Goal: Task Accomplishment & Management: Complete application form

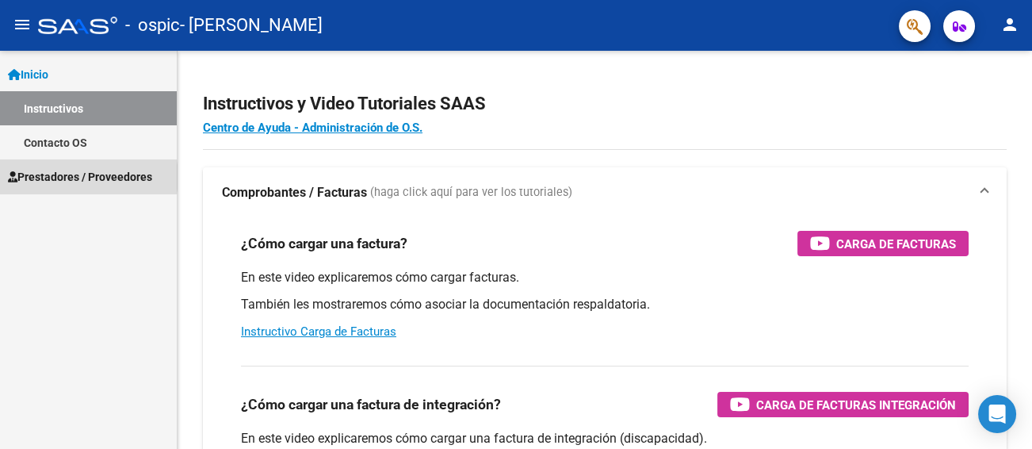
click at [75, 178] on span "Prestadores / Proveedores" at bounding box center [80, 176] width 144 height 17
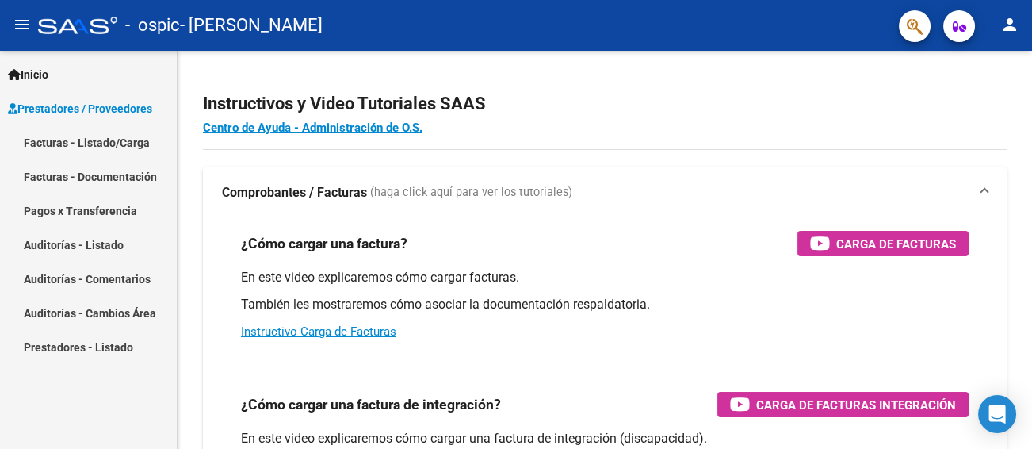
click at [111, 137] on link "Facturas - Listado/Carga" at bounding box center [88, 142] width 177 height 34
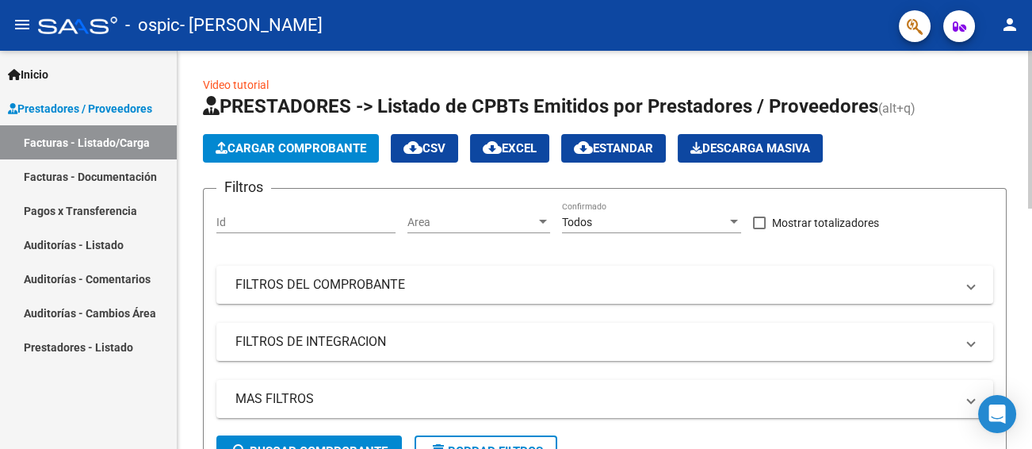
click at [311, 142] on span "Cargar Comprobante" at bounding box center [291, 148] width 151 height 14
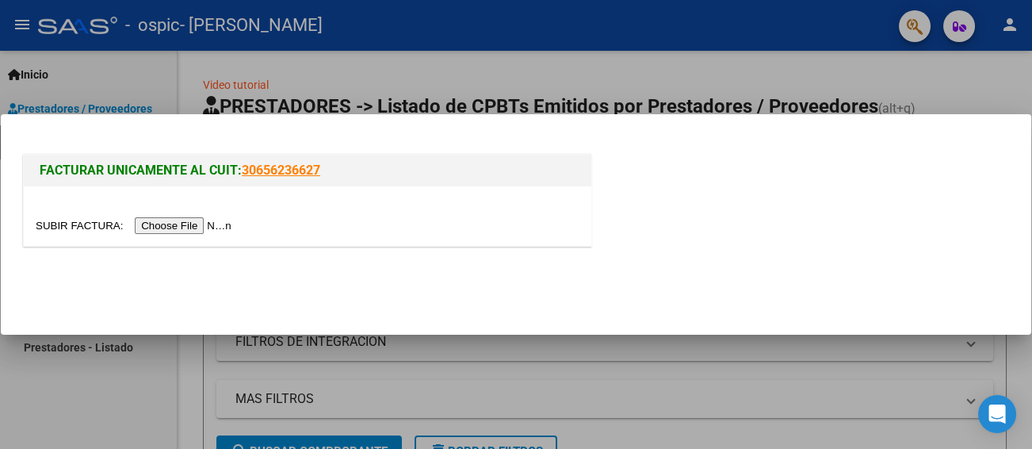
click at [192, 221] on input "file" at bounding box center [136, 225] width 201 height 17
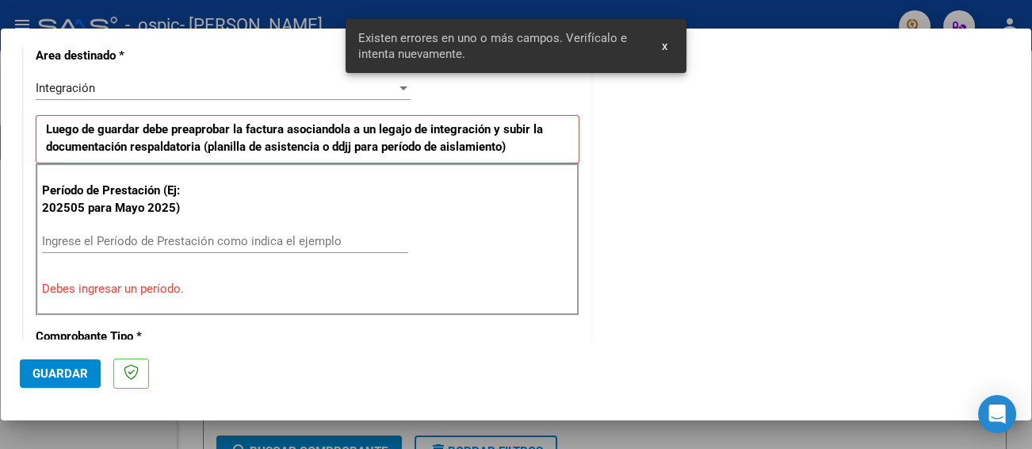
scroll to position [404, 0]
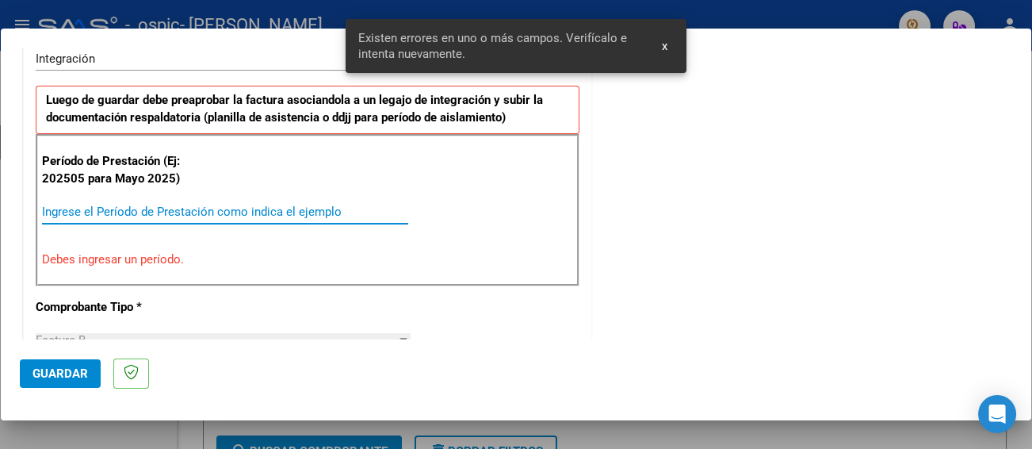
click at [67, 210] on input "Ingrese el Período de Prestación como indica el ejemplo" at bounding box center [225, 212] width 366 height 14
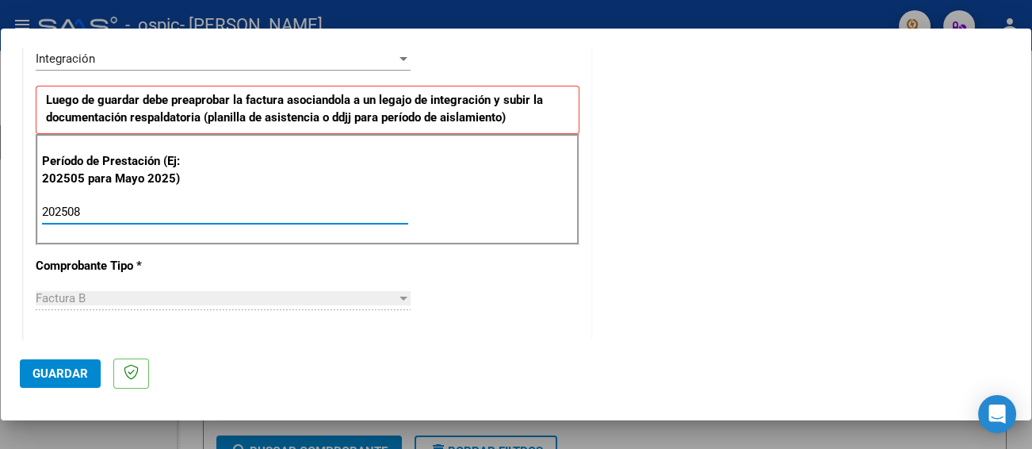
type input "202508"
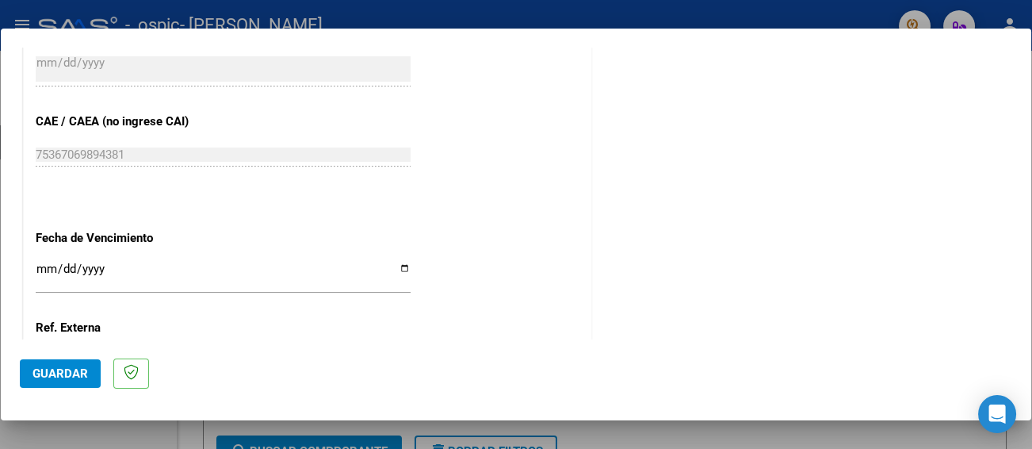
scroll to position [1102, 0]
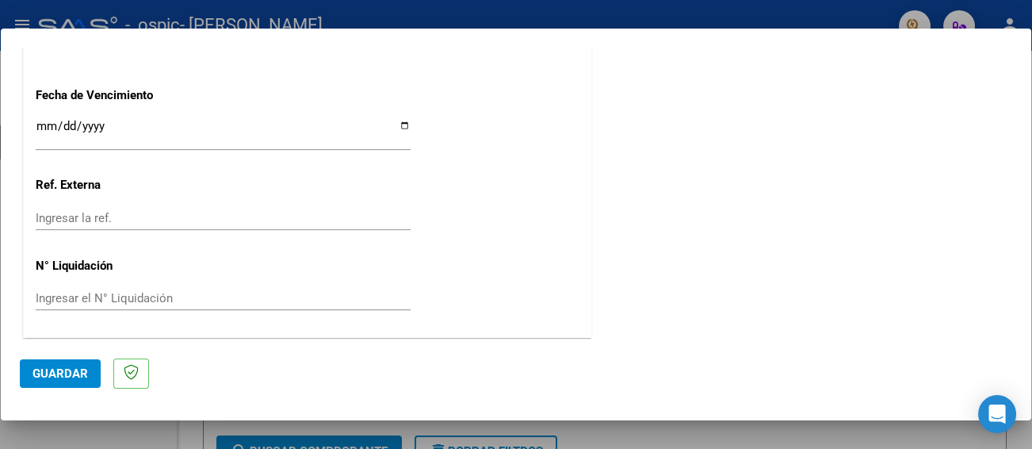
click at [395, 127] on input "Ingresar la fecha" at bounding box center [223, 132] width 375 height 25
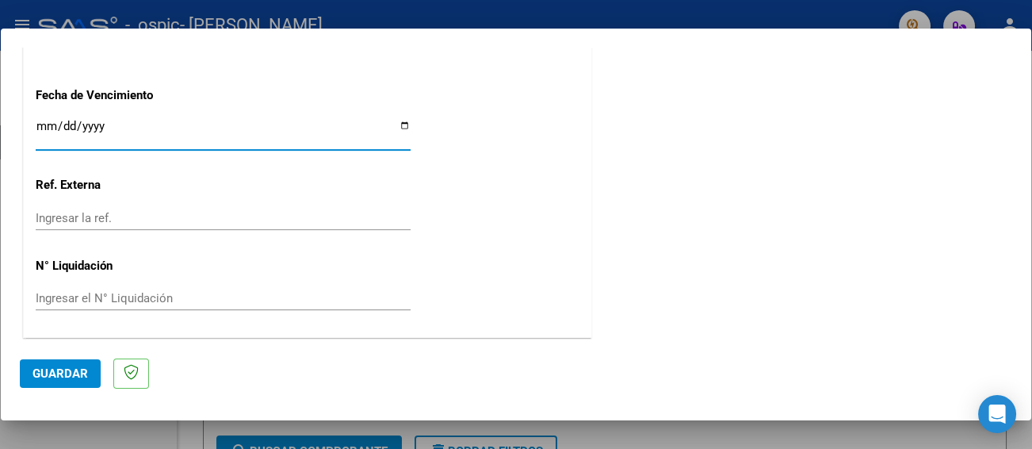
type input "[DATE]"
click at [71, 366] on span "Guardar" at bounding box center [61, 373] width 56 height 14
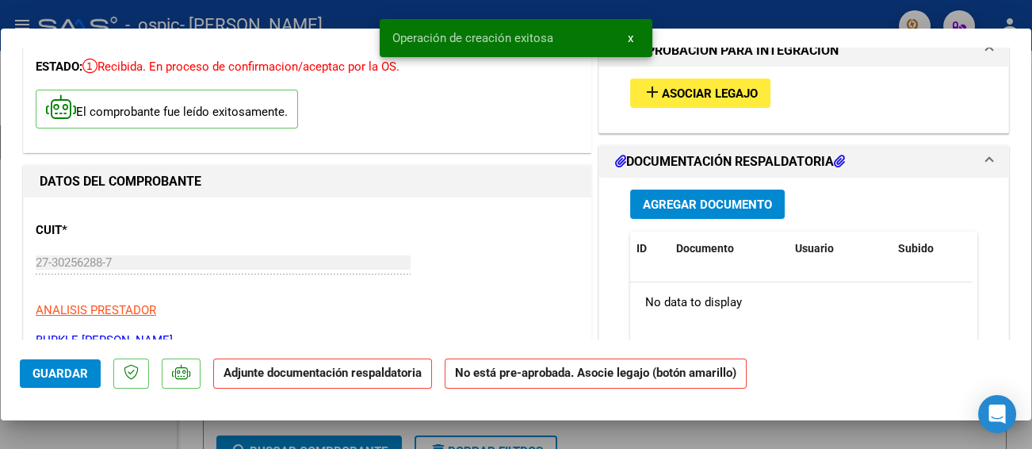
scroll to position [0, 0]
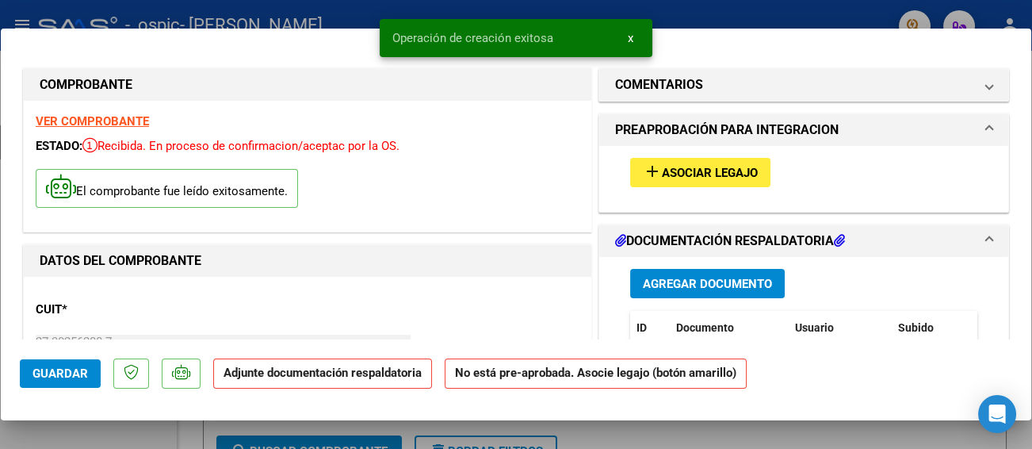
click at [699, 169] on span "Asociar Legajo" at bounding box center [710, 173] width 96 height 14
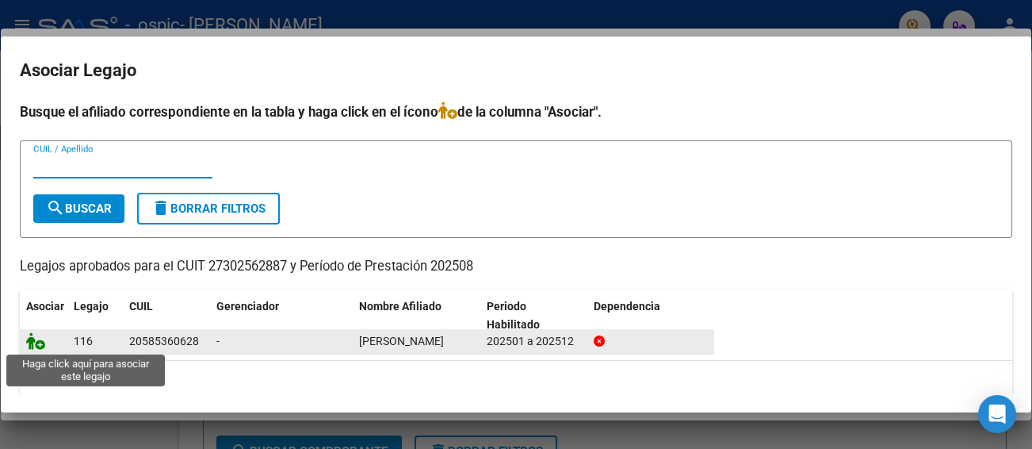
click at [40, 340] on icon at bounding box center [35, 340] width 19 height 17
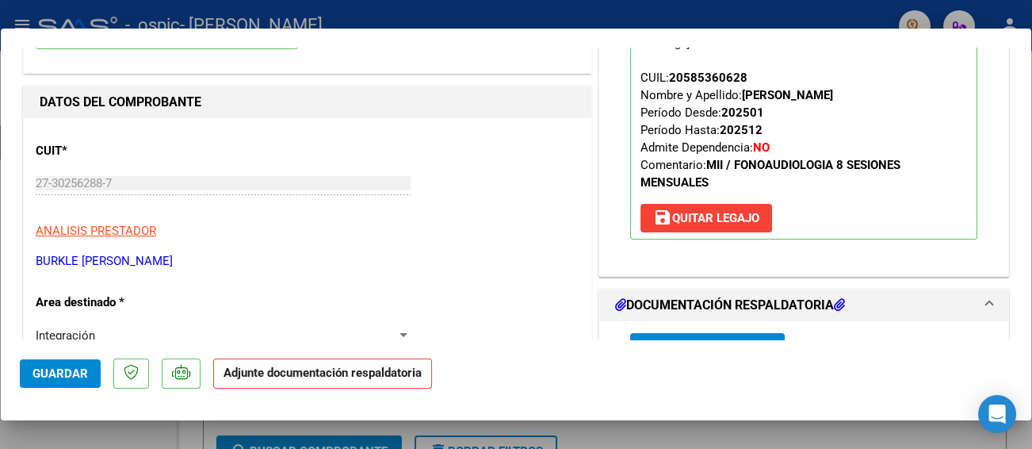
scroll to position [317, 0]
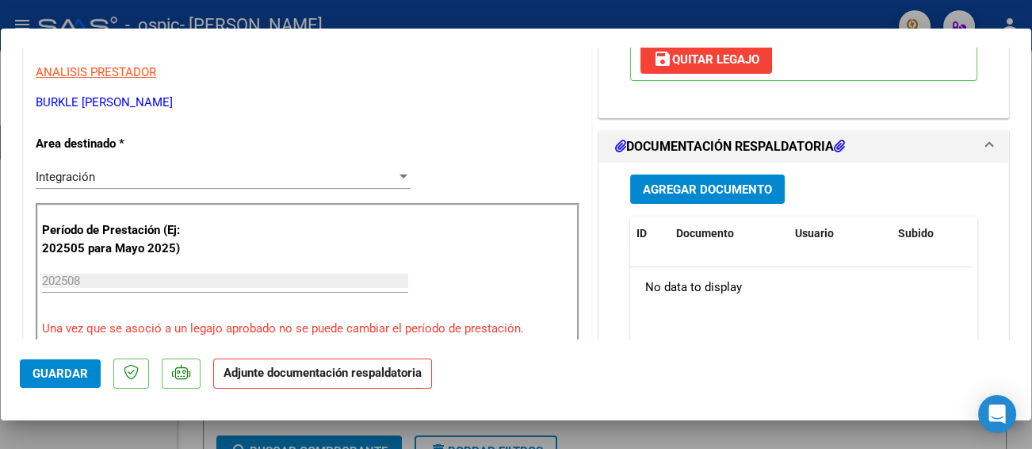
click at [752, 189] on span "Agregar Documento" at bounding box center [707, 189] width 129 height 14
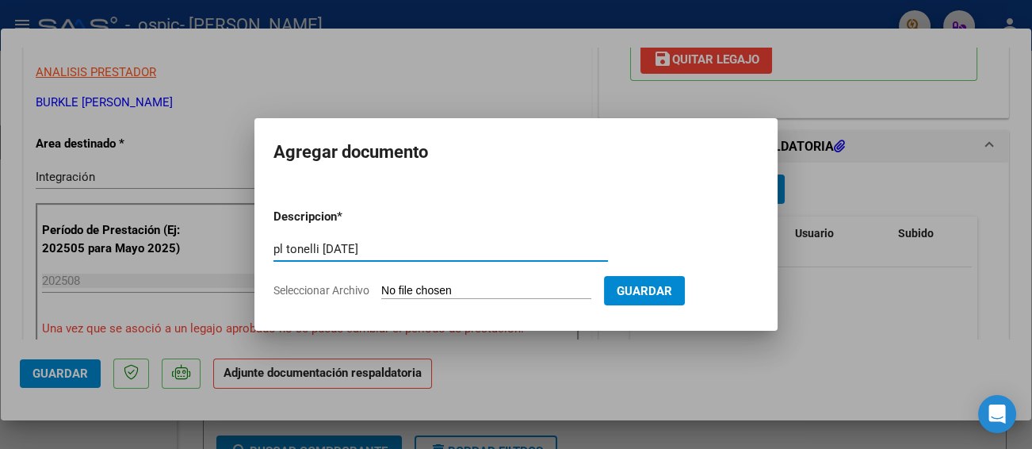
type input "pl tonelli [DATE]"
click at [348, 291] on span "Seleccionar Archivo" at bounding box center [322, 290] width 96 height 13
click at [381, 291] on input "Seleccionar Archivo" at bounding box center [486, 291] width 210 height 15
type input "C:\fakepath\pl tonelli [DATE].pdf"
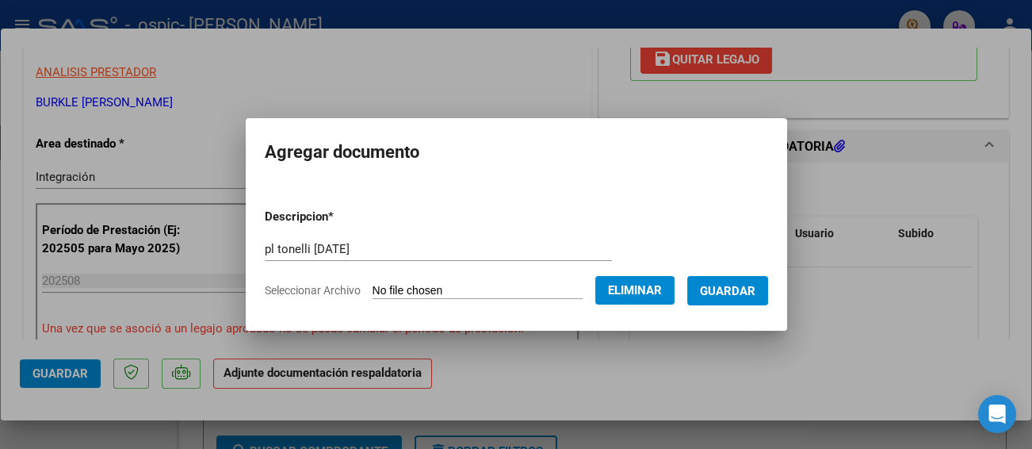
click at [752, 284] on span "Guardar" at bounding box center [728, 291] width 56 height 14
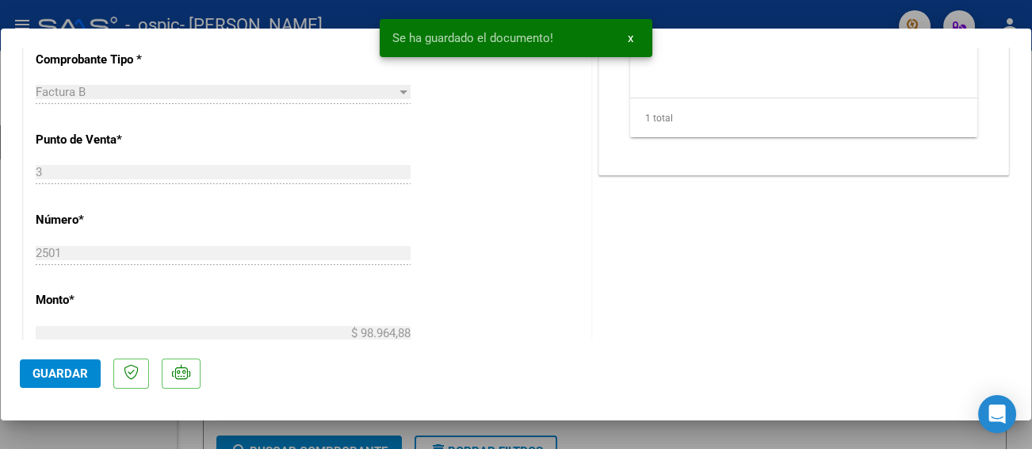
scroll to position [951, 0]
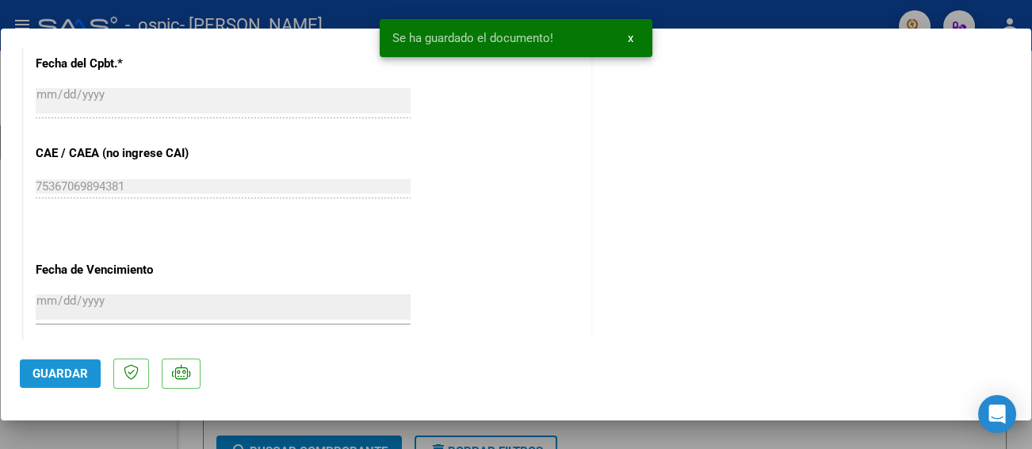
click at [85, 380] on button "Guardar" at bounding box center [60, 373] width 81 height 29
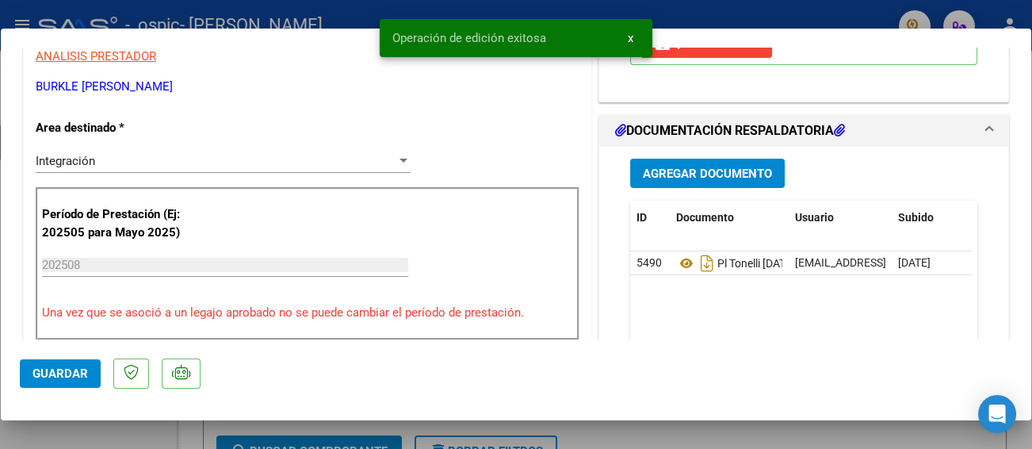
scroll to position [0, 0]
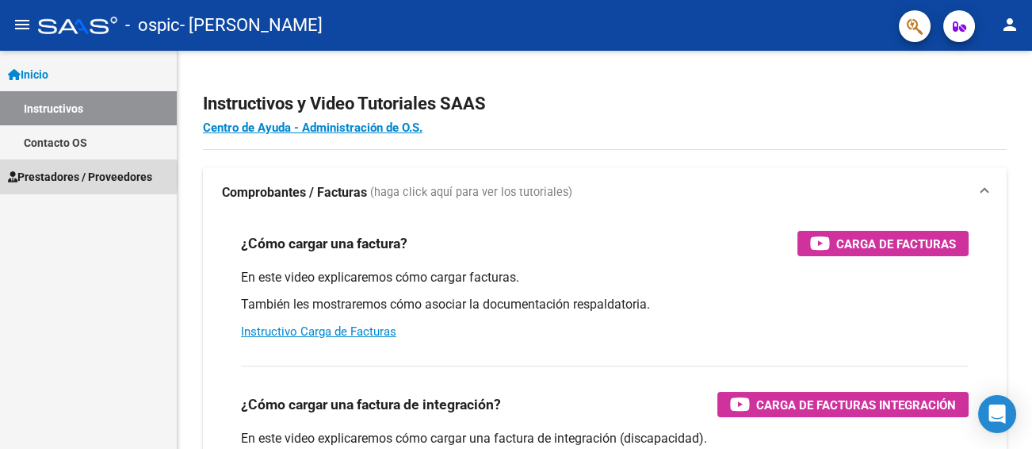
click at [71, 176] on span "Prestadores / Proveedores" at bounding box center [80, 176] width 144 height 17
click at [109, 180] on span "Prestadores / Proveedores" at bounding box center [80, 176] width 144 height 17
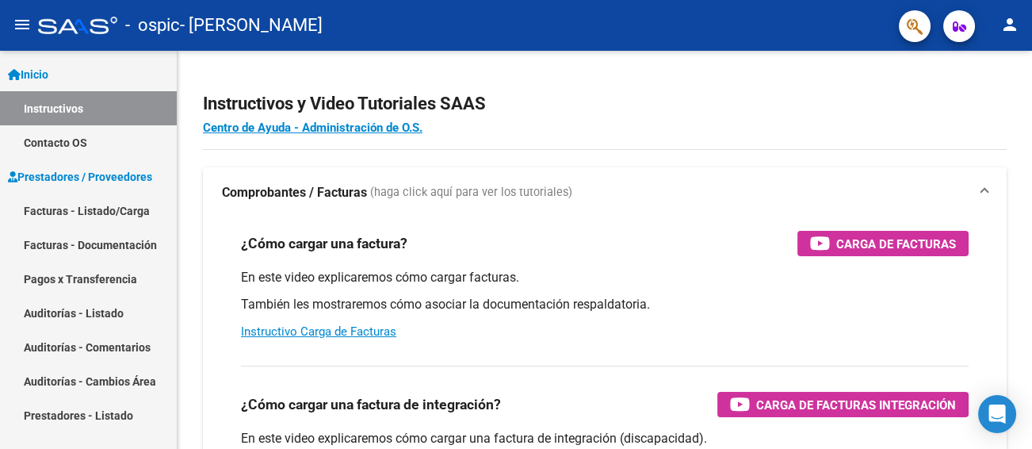
click at [109, 180] on span "Prestadores / Proveedores" at bounding box center [80, 176] width 144 height 17
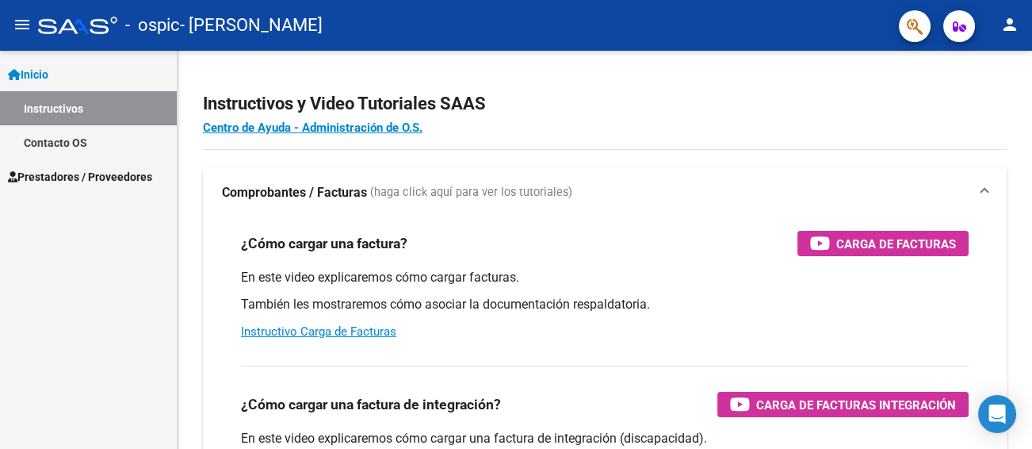
click at [109, 180] on span "Prestadores / Proveedores" at bounding box center [80, 176] width 144 height 17
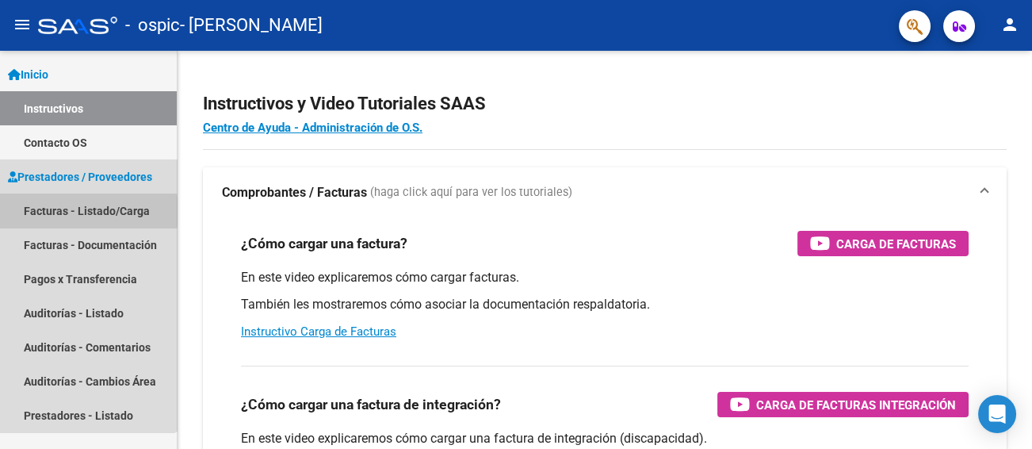
click at [56, 212] on link "Facturas - Listado/Carga" at bounding box center [88, 210] width 177 height 34
